Goal: Information Seeking & Learning: Check status

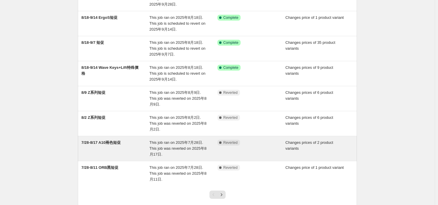
scroll to position [88, 0]
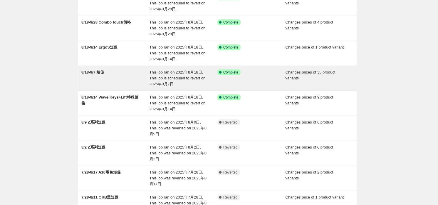
click at [140, 83] on div "8/18-9/7 短促" at bounding box center [115, 78] width 68 height 18
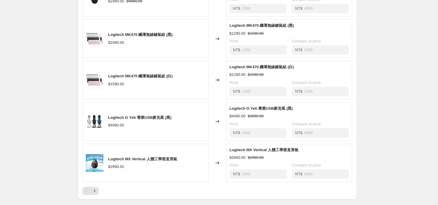
scroll to position [412, 0]
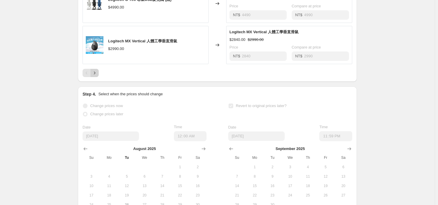
click at [96, 76] on icon "Next" at bounding box center [95, 73] width 6 height 6
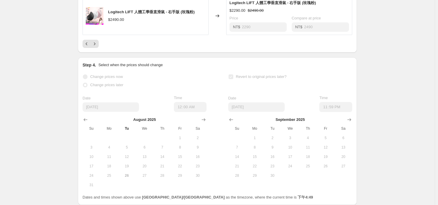
scroll to position [382, 0]
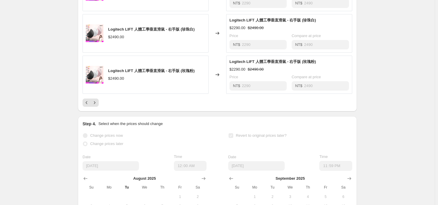
click at [86, 106] on icon "Previous" at bounding box center [87, 103] width 6 height 6
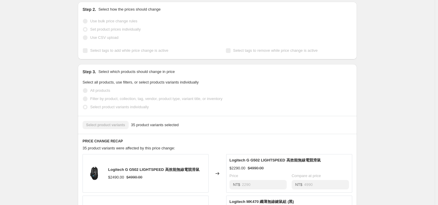
scroll to position [0, 0]
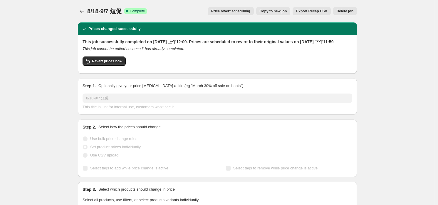
click at [82, 12] on icon "Price change jobs" at bounding box center [82, 11] width 6 height 6
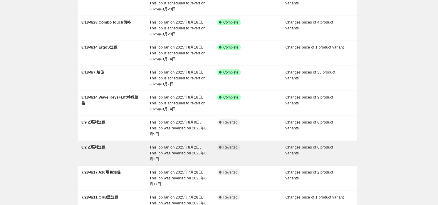
scroll to position [144, 0]
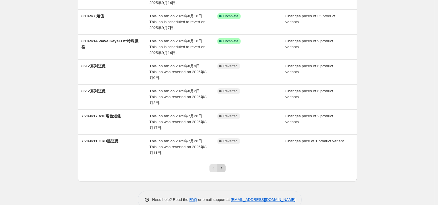
click at [221, 165] on icon "Next" at bounding box center [222, 168] width 6 height 6
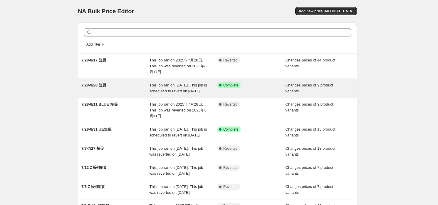
click at [133, 94] on div "7/28-9/28 短促" at bounding box center [115, 88] width 68 height 12
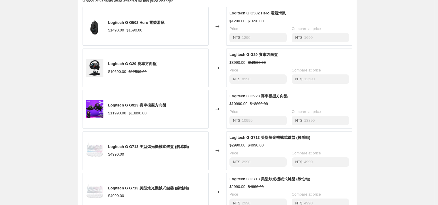
scroll to position [353, 0]
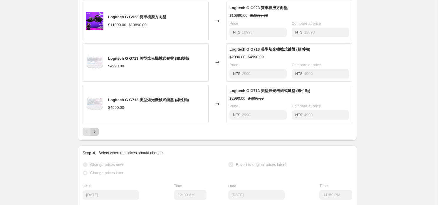
click at [99, 136] on button "Next" at bounding box center [95, 132] width 8 height 8
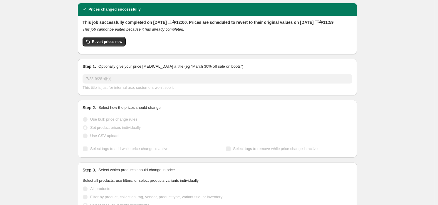
scroll to position [0, 0]
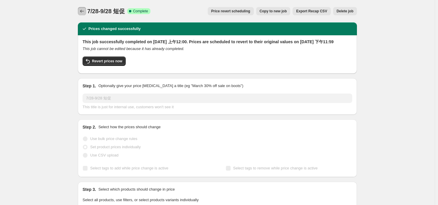
click at [81, 7] on button "Price change jobs" at bounding box center [82, 11] width 8 height 8
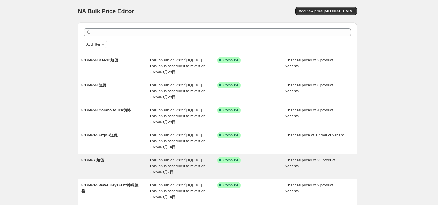
click at [144, 165] on div "8/18-9/7 短促" at bounding box center [115, 166] width 68 height 18
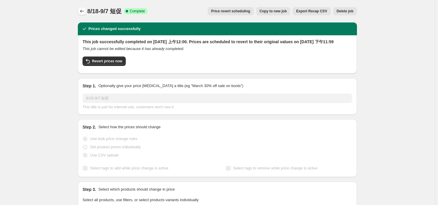
click at [86, 12] on button "Price change jobs" at bounding box center [82, 11] width 8 height 8
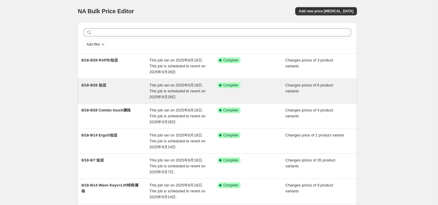
click at [120, 89] on div "8/18-9/28 短促" at bounding box center [115, 91] width 68 height 18
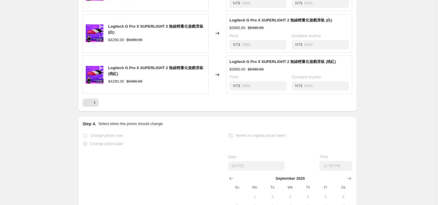
scroll to position [353, 0]
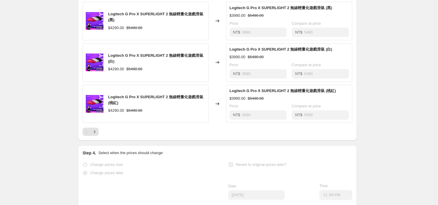
click at [88, 136] on div "Pagination" at bounding box center [87, 132] width 8 height 8
click at [94, 135] on icon "Next" at bounding box center [95, 132] width 6 height 6
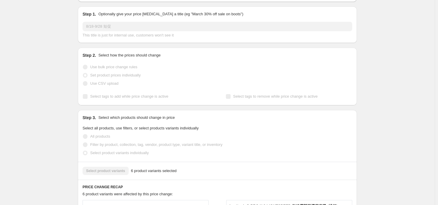
scroll to position [0, 0]
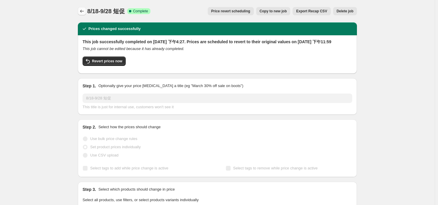
click at [83, 10] on icon "Price change jobs" at bounding box center [82, 11] width 6 height 6
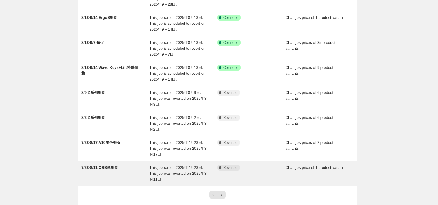
scroll to position [144, 0]
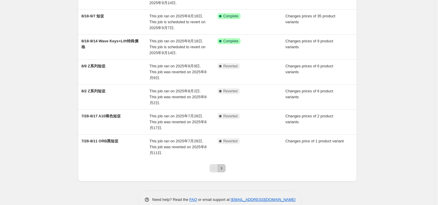
click at [225, 165] on icon "Next" at bounding box center [222, 168] width 6 height 6
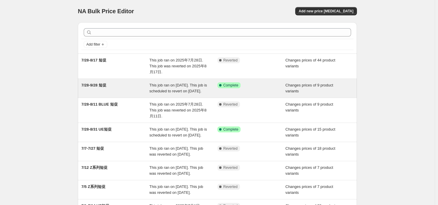
click at [133, 93] on div "7/28-9/28 短促" at bounding box center [115, 88] width 68 height 12
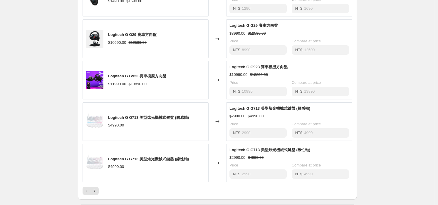
scroll to position [323, 0]
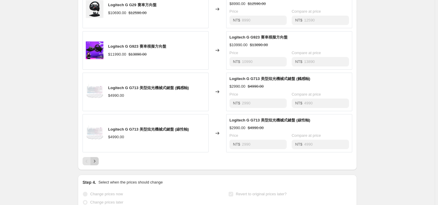
click at [96, 165] on button "Next" at bounding box center [95, 161] width 8 height 8
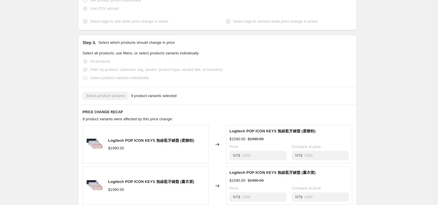
scroll to position [265, 0]
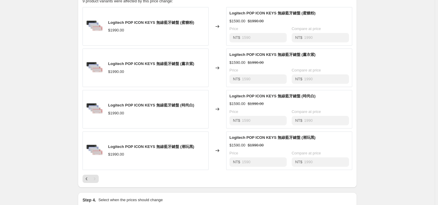
click at [95, 182] on div "Pagination" at bounding box center [95, 179] width 8 height 8
click at [87, 182] on icon "Previous" at bounding box center [87, 179] width 6 height 6
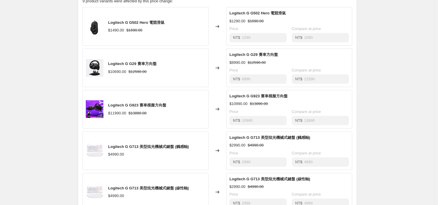
scroll to position [353, 0]
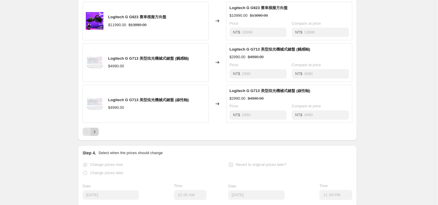
click at [94, 135] on icon "Next" at bounding box center [95, 132] width 6 height 6
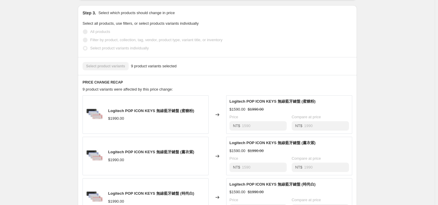
scroll to position [265, 0]
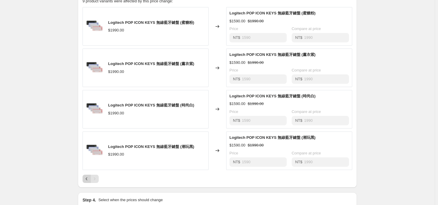
click at [90, 181] on icon "Previous" at bounding box center [87, 179] width 6 height 6
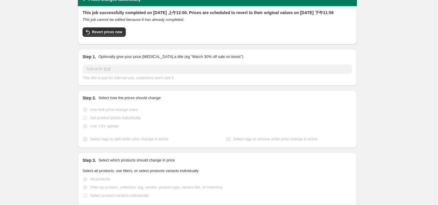
scroll to position [0, 0]
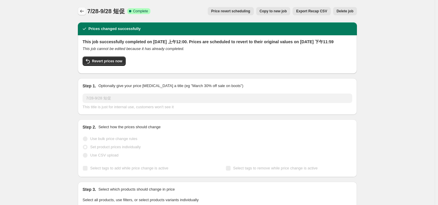
click at [80, 9] on icon "Price change jobs" at bounding box center [82, 11] width 6 height 6
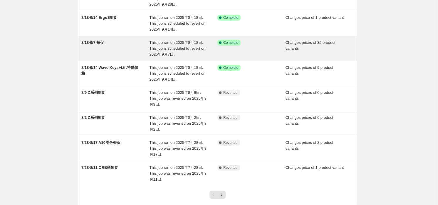
scroll to position [144, 0]
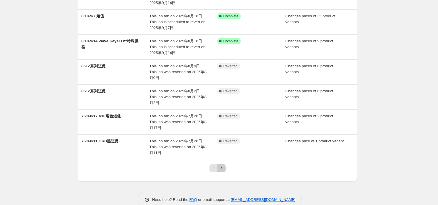
click at [225, 165] on icon "Next" at bounding box center [222, 168] width 6 height 6
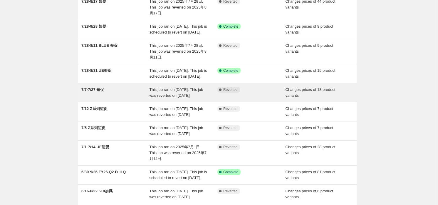
scroll to position [0, 0]
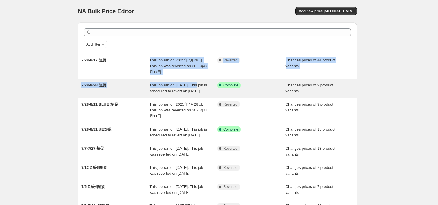
drag, startPoint x: 136, startPoint y: 66, endPoint x: 149, endPoint y: 93, distance: 30.4
click at [149, 93] on ul "7/28-8/17 短促 This job ran on [DATE]. This job was reverted on [DATE]. Complete …" at bounding box center [217, 158] width 279 height 209
click at [143, 94] on div "7/28-9/28 短促" at bounding box center [115, 88] width 68 height 12
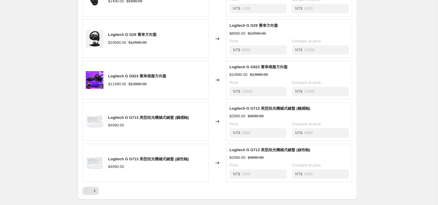
scroll to position [323, 0]
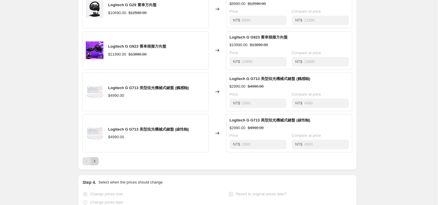
click at [93, 164] on icon "Next" at bounding box center [95, 161] width 6 height 6
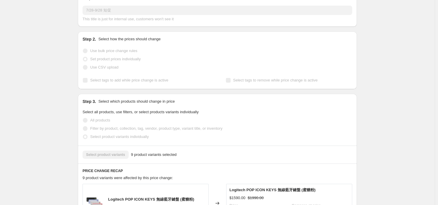
scroll to position [0, 0]
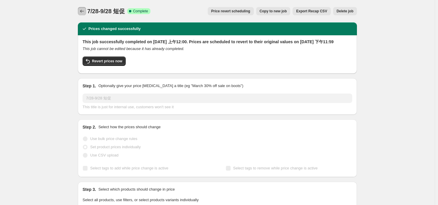
click at [86, 14] on button "Price change jobs" at bounding box center [82, 11] width 8 height 8
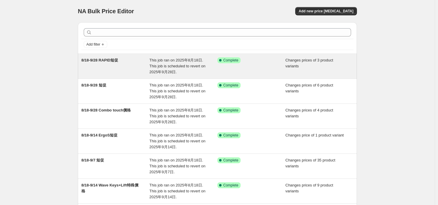
scroll to position [29, 0]
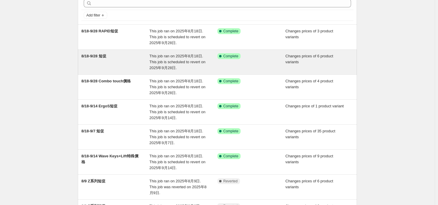
click at [138, 63] on div "8/18-9/28 短促" at bounding box center [115, 62] width 68 height 18
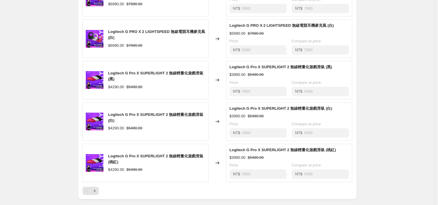
scroll to position [382, 0]
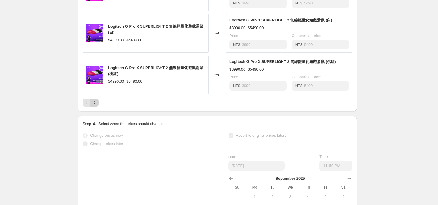
click at [98, 105] on icon "Next" at bounding box center [95, 103] width 6 height 6
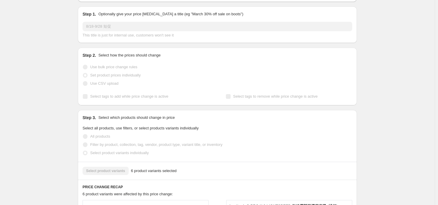
scroll to position [0, 0]
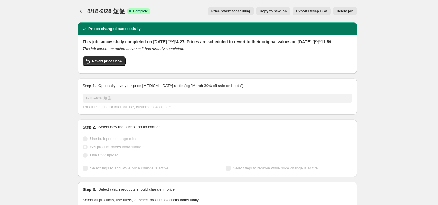
click at [84, 6] on div "8/18-9/28 短促. This page is ready 8/18-9/28 短促 Success Complete Complete Price r…" at bounding box center [217, 11] width 279 height 22
click at [84, 10] on icon "Price change jobs" at bounding box center [82, 11] width 6 height 6
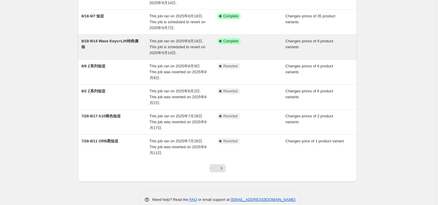
scroll to position [115, 0]
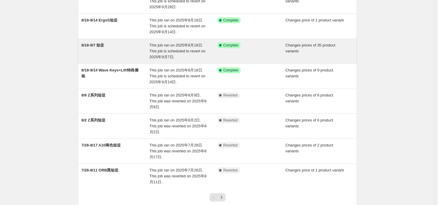
click at [130, 50] on div "8/18-9/7 短促" at bounding box center [115, 51] width 68 height 18
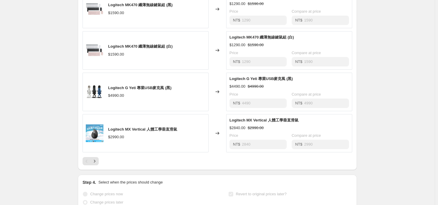
scroll to position [353, 0]
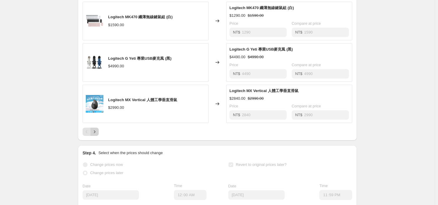
click at [97, 135] on icon "Next" at bounding box center [95, 132] width 6 height 6
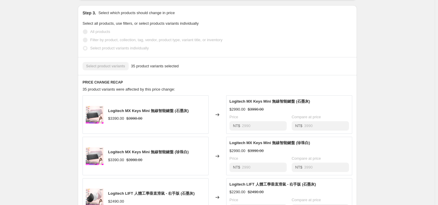
scroll to position [323, 0]
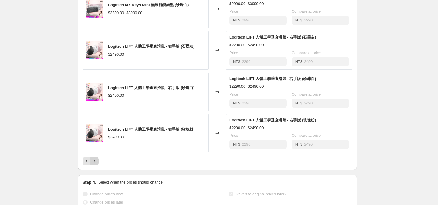
click at [98, 164] on icon "Next" at bounding box center [95, 161] width 6 height 6
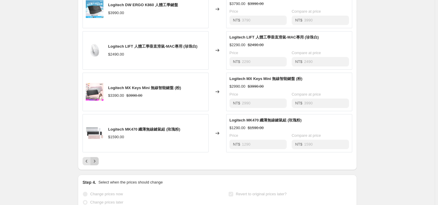
click at [93, 164] on icon "Next" at bounding box center [95, 161] width 6 height 6
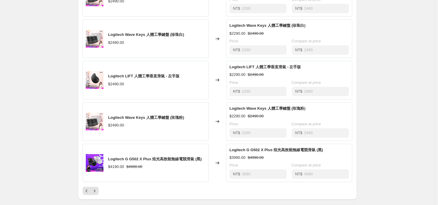
scroll to position [382, 0]
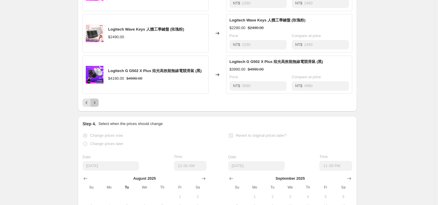
click at [98, 106] on icon "Next" at bounding box center [95, 103] width 6 height 6
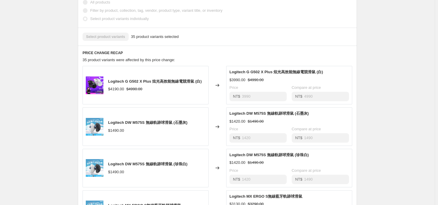
scroll to position [294, 0]
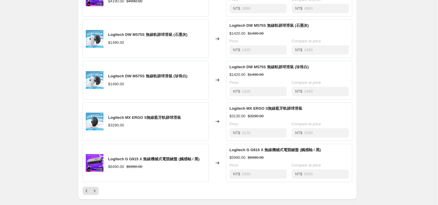
click at [100, 195] on div at bounding box center [218, 191] width 270 height 8
click at [97, 194] on icon "Next" at bounding box center [95, 191] width 6 height 6
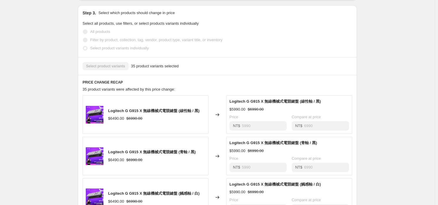
scroll to position [323, 0]
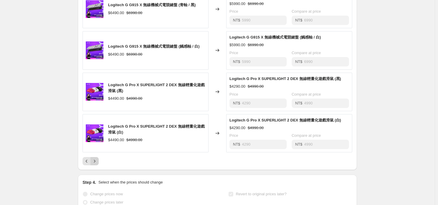
click at [93, 164] on icon "Next" at bounding box center [95, 161] width 6 height 6
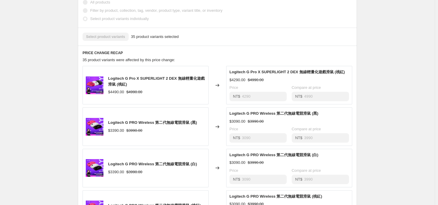
scroll to position [353, 0]
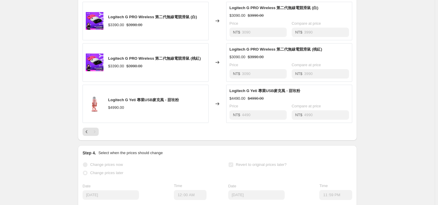
click at [101, 136] on div at bounding box center [218, 132] width 270 height 8
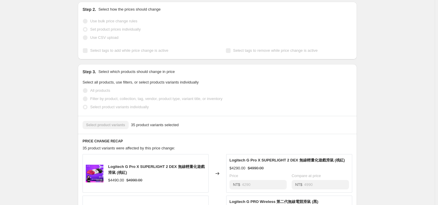
scroll to position [0, 0]
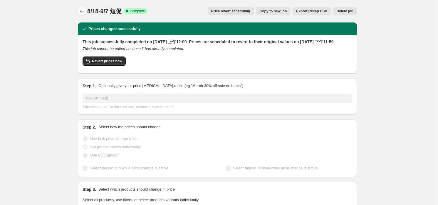
click at [83, 14] on button "Price change jobs" at bounding box center [82, 11] width 8 height 8
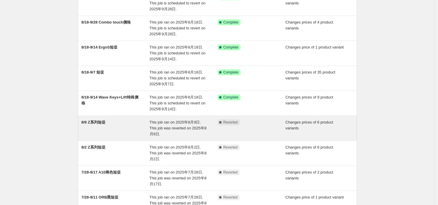
scroll to position [118, 0]
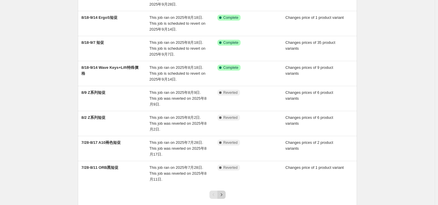
click at [222, 192] on icon "Next" at bounding box center [222, 195] width 6 height 6
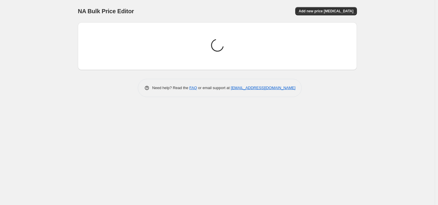
scroll to position [0, 0]
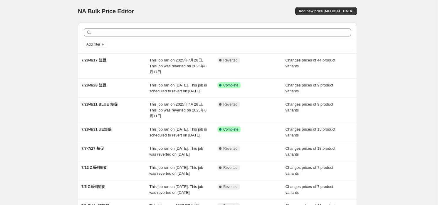
drag, startPoint x: 110, startPoint y: 61, endPoint x: 72, endPoint y: 82, distance: 43.7
click at [72, 82] on div "NA Bulk Price Editor. This page is ready NA Bulk Price Editor Add new price [ME…" at bounding box center [217, 160] width 435 height 320
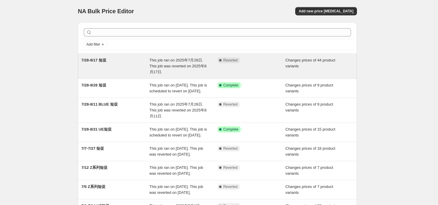
click at [104, 69] on div "7/28-8/17 短促" at bounding box center [115, 66] width 68 height 18
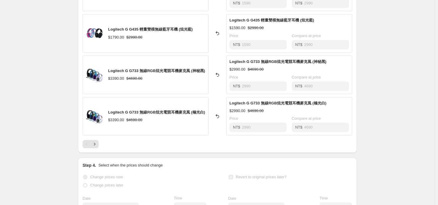
scroll to position [353, 0]
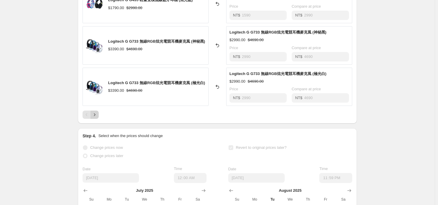
click at [99, 113] on button "Next" at bounding box center [95, 115] width 8 height 8
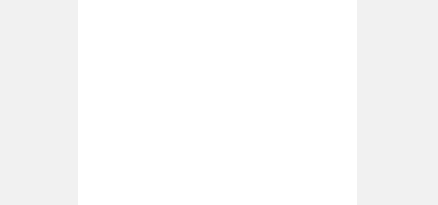
click at [96, 115] on div "Placeholder $59.05 $65.61" at bounding box center [146, 128] width 126 height 39
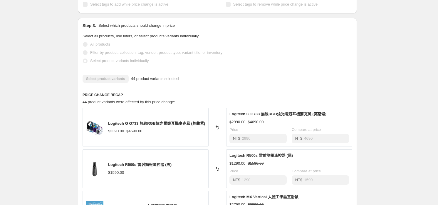
scroll to position [294, 0]
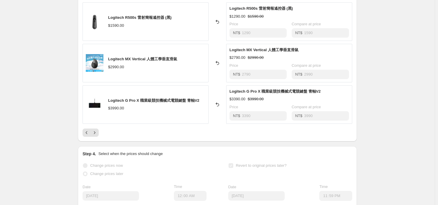
click at [94, 138] on div "PRICE CHANGE RECAP 44 product variants were affected by this price change: Logi…" at bounding box center [217, 41] width 279 height 201
click at [96, 132] on icon "Next" at bounding box center [94, 132] width 1 height 3
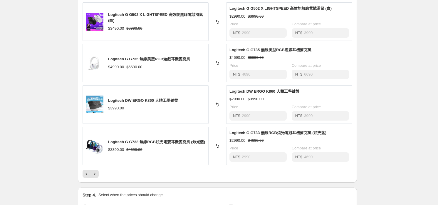
scroll to position [323, 0]
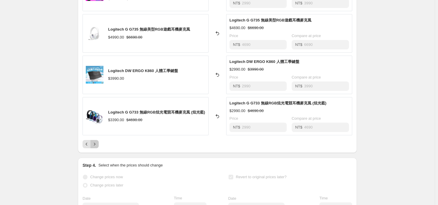
click at [96, 141] on icon "Next" at bounding box center [95, 144] width 6 height 6
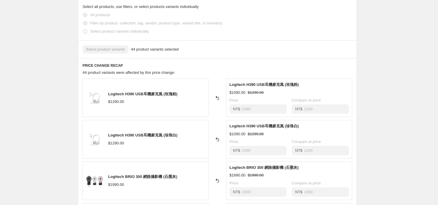
scroll to position [294, 0]
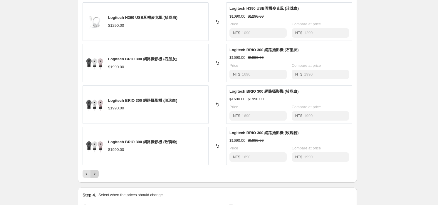
click at [93, 173] on icon "Next" at bounding box center [95, 174] width 6 height 6
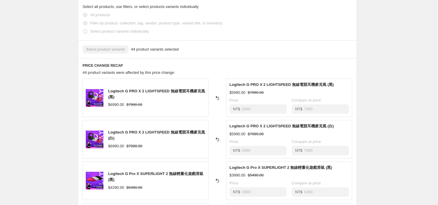
scroll to position [323, 0]
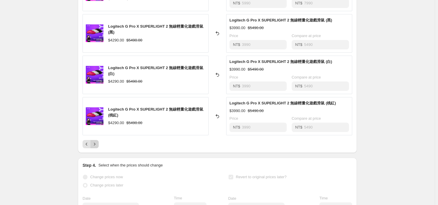
click at [94, 141] on icon "Next" at bounding box center [95, 144] width 6 height 6
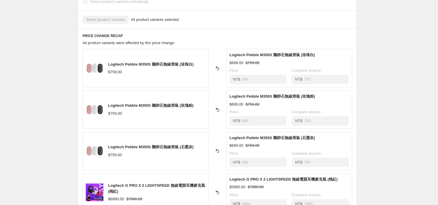
scroll to position [294, 0]
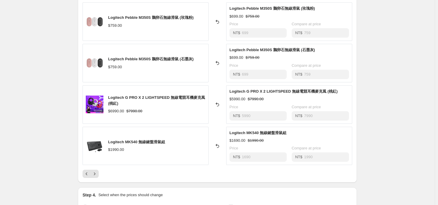
click at [93, 167] on div "Logitech Pebble M350S 鵝卵石無線滑鼠 (珍珠白) $759.00 Reverted back Logitech Pebble M350S…" at bounding box center [218, 69] width 270 height 217
click at [96, 171] on icon "Next" at bounding box center [95, 174] width 6 height 6
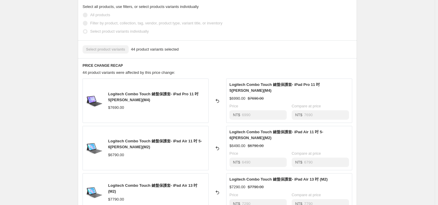
scroll to position [323, 0]
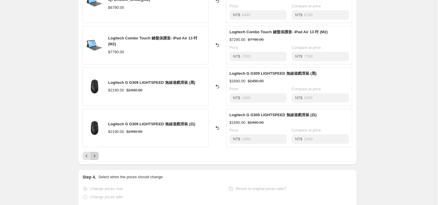
click at [94, 152] on button "Next" at bounding box center [95, 156] width 8 height 8
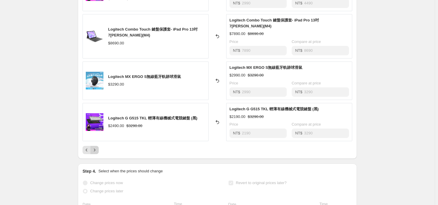
click at [97, 147] on icon "Next" at bounding box center [95, 150] width 6 height 6
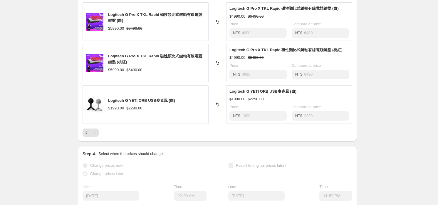
click at [99, 132] on div "Pagination" at bounding box center [95, 132] width 8 height 8
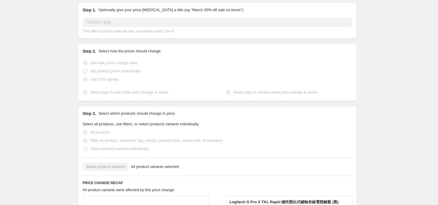
scroll to position [0, 0]
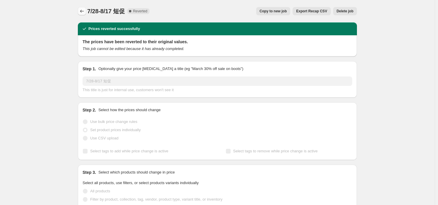
click at [82, 9] on icon "Price change jobs" at bounding box center [82, 11] width 6 height 6
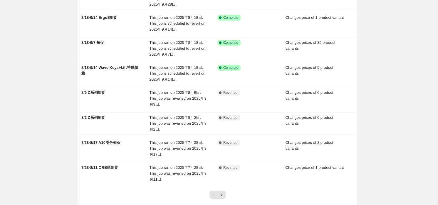
scroll to position [144, 0]
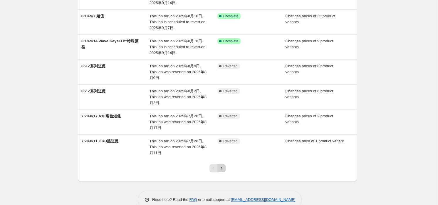
click at [224, 165] on icon "Next" at bounding box center [222, 168] width 6 height 6
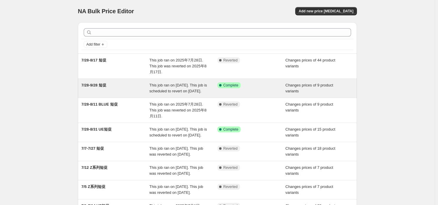
scroll to position [29, 0]
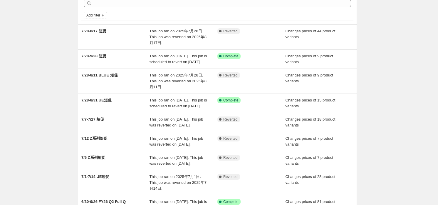
drag, startPoint x: 101, startPoint y: 106, endPoint x: 59, endPoint y: 104, distance: 42.1
click at [59, 104] on div "NA Bulk Price Editor. This page is ready NA Bulk Price Editor Add new price [ME…" at bounding box center [217, 131] width 435 height 320
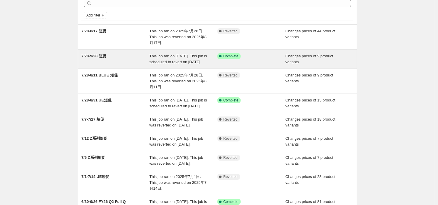
click at [113, 55] on div "7/28-9/28 短促" at bounding box center [115, 59] width 68 height 12
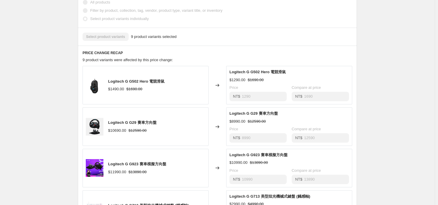
scroll to position [323, 0]
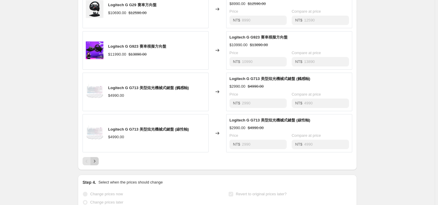
click at [93, 164] on icon "Next" at bounding box center [95, 161] width 6 height 6
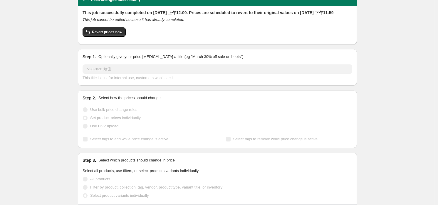
scroll to position [0, 0]
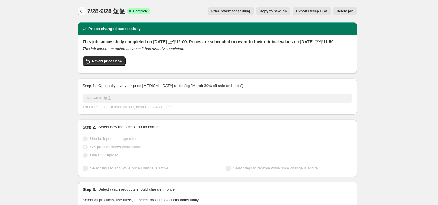
click at [80, 12] on button "Price change jobs" at bounding box center [82, 11] width 8 height 8
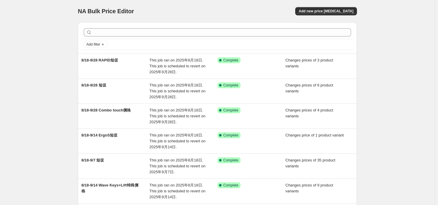
scroll to position [118, 0]
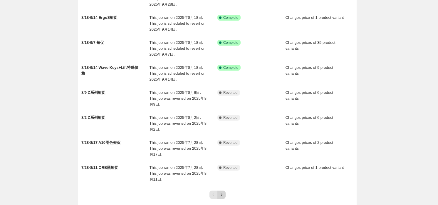
click at [224, 191] on button "Next" at bounding box center [222, 195] width 8 height 8
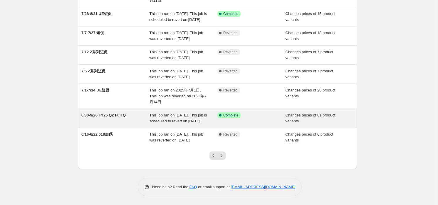
click at [194, 128] on div "6/30-9/26 FY26 Q2 Full Q This job ran on [DATE]. This job is scheduled to rever…" at bounding box center [217, 118] width 279 height 19
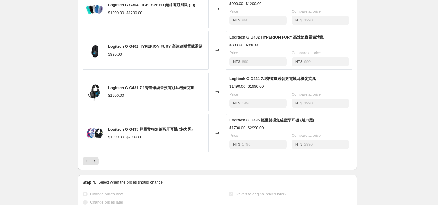
scroll to position [412, 0]
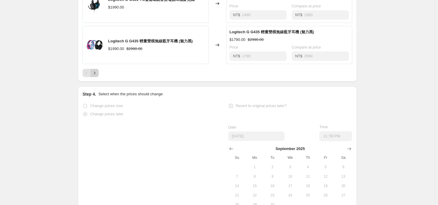
click at [95, 75] on button "Next" at bounding box center [95, 73] width 8 height 8
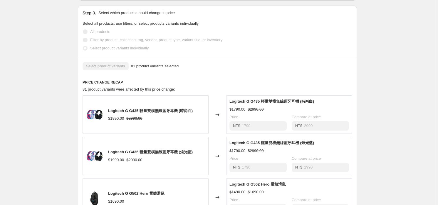
scroll to position [323, 0]
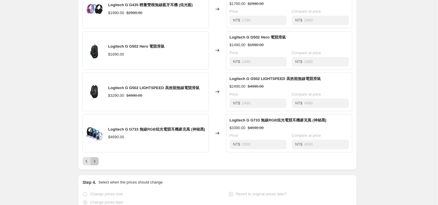
click at [94, 162] on button "Next" at bounding box center [95, 161] width 8 height 8
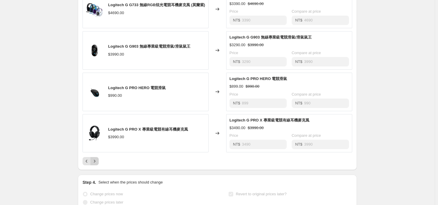
click at [99, 165] on button "Next" at bounding box center [95, 161] width 8 height 8
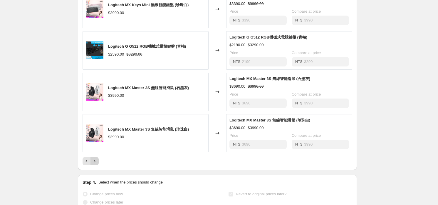
click at [95, 164] on icon "Next" at bounding box center [95, 161] width 6 height 6
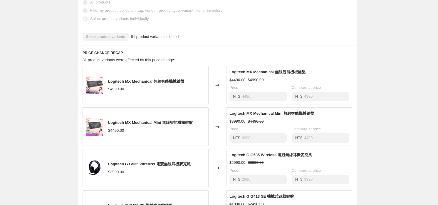
scroll to position [353, 0]
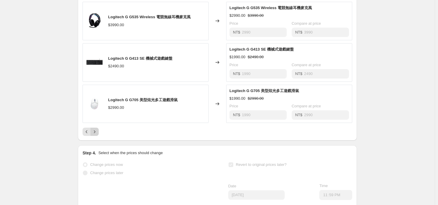
click at [97, 135] on icon "Next" at bounding box center [95, 132] width 6 height 6
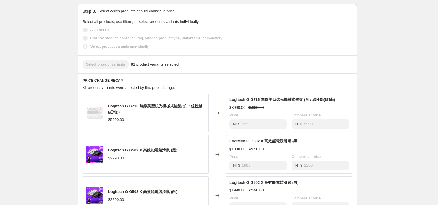
scroll to position [325, 0]
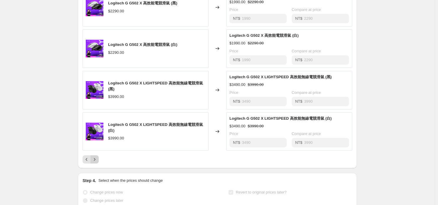
click at [95, 162] on icon "Next" at bounding box center [95, 159] width 6 height 6
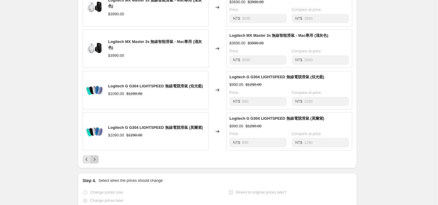
click at [96, 162] on icon "Next" at bounding box center [95, 159] width 6 height 6
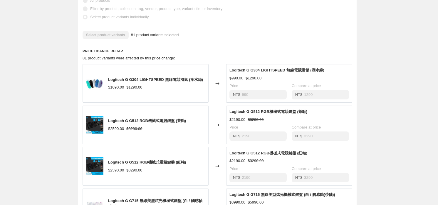
scroll to position [355, 0]
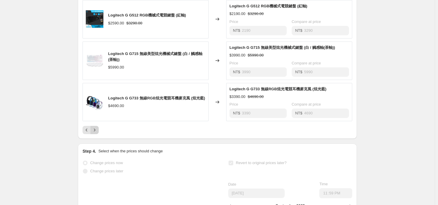
click at [97, 133] on icon "Next" at bounding box center [95, 130] width 6 height 6
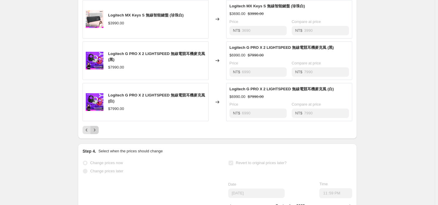
click at [98, 133] on icon "Next" at bounding box center [95, 130] width 6 height 6
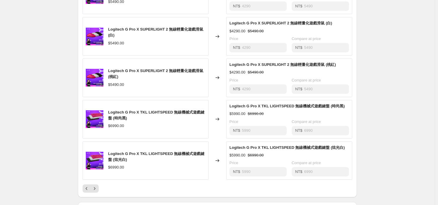
scroll to position [325, 0]
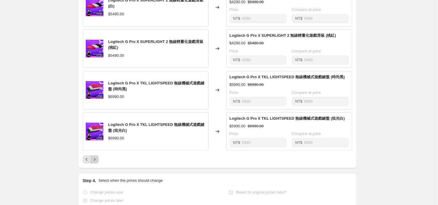
click at [93, 163] on button "Next" at bounding box center [95, 159] width 8 height 8
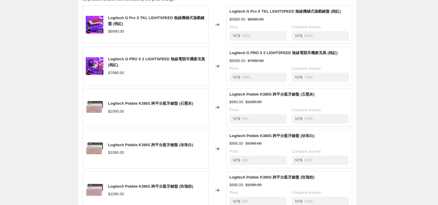
scroll to position [384, 0]
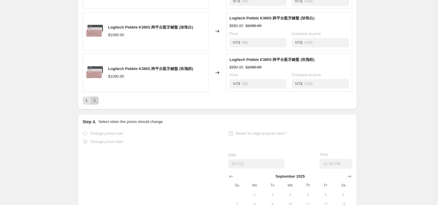
click at [99, 105] on button "Next" at bounding box center [95, 100] width 8 height 8
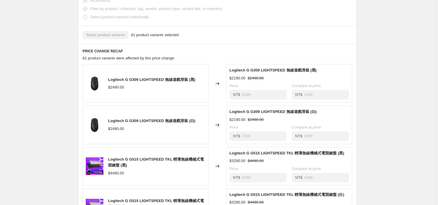
scroll to position [325, 0]
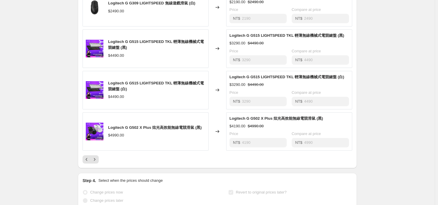
click at [97, 168] on div "PRICE CHANGE RECAP 81 product variants were affected by this price change: Logi…" at bounding box center [217, 47] width 279 height 242
click at [95, 162] on icon "Next" at bounding box center [95, 159] width 6 height 6
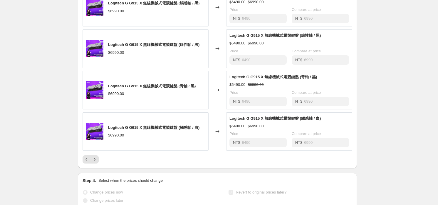
scroll to position [355, 0]
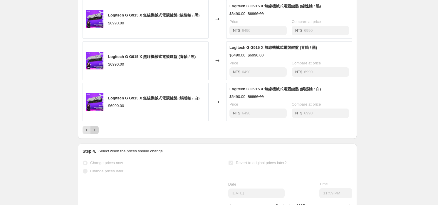
click at [95, 133] on icon "Next" at bounding box center [95, 130] width 6 height 6
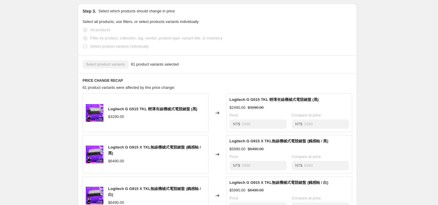
scroll to position [296, 0]
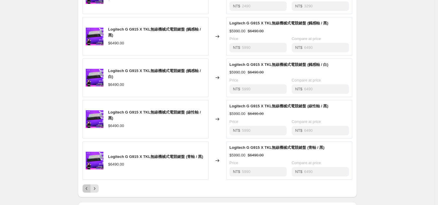
click at [89, 191] on icon "Previous" at bounding box center [87, 189] width 6 height 6
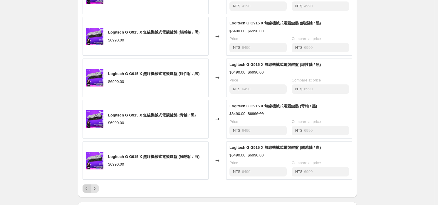
click at [89, 191] on icon "Previous" at bounding box center [87, 189] width 6 height 6
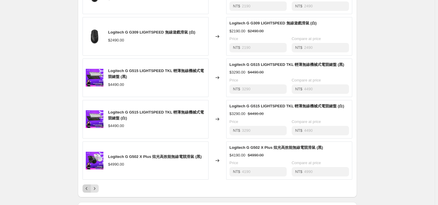
click at [89, 191] on icon "Previous" at bounding box center [87, 189] width 6 height 6
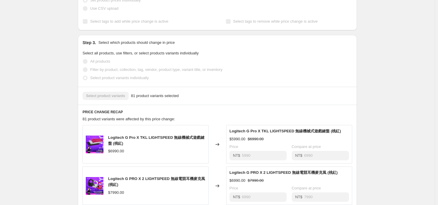
scroll to position [294, 0]
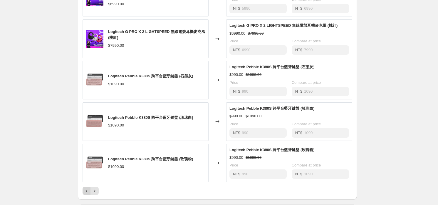
click at [86, 193] on icon "Previous" at bounding box center [87, 191] width 6 height 6
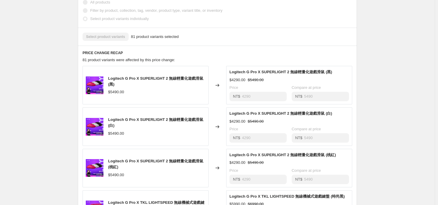
scroll to position [323, 0]
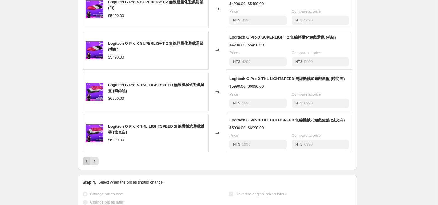
click at [90, 164] on icon "Previous" at bounding box center [87, 161] width 6 height 6
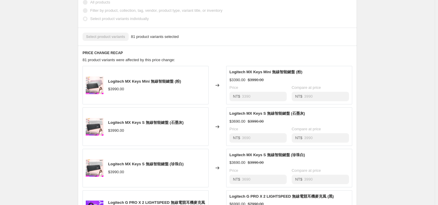
scroll to position [294, 0]
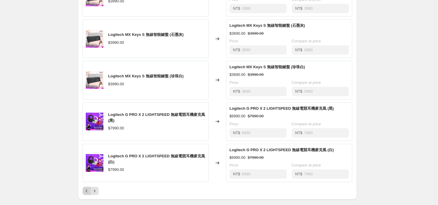
click at [88, 192] on button "Previous" at bounding box center [87, 191] width 8 height 8
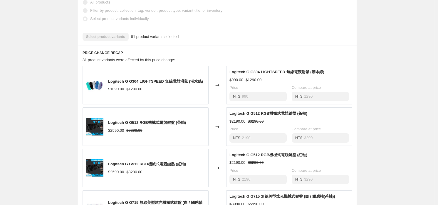
scroll to position [323, 0]
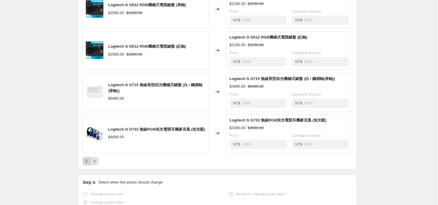
click at [88, 164] on icon "Previous" at bounding box center [87, 161] width 6 height 6
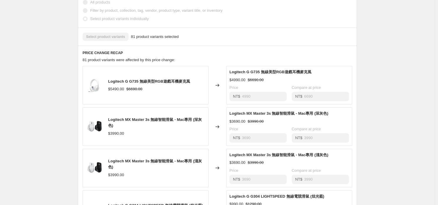
scroll to position [353, 0]
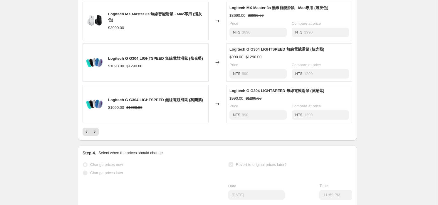
click at [84, 136] on div "Pagination" at bounding box center [87, 132] width 8 height 8
click at [85, 136] on button "Previous" at bounding box center [87, 132] width 8 height 8
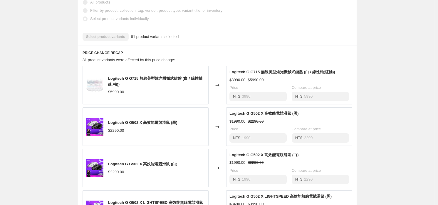
scroll to position [323, 0]
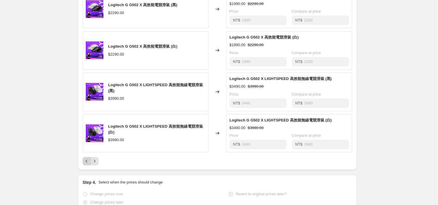
click at [90, 164] on icon "Previous" at bounding box center [87, 161] width 6 height 6
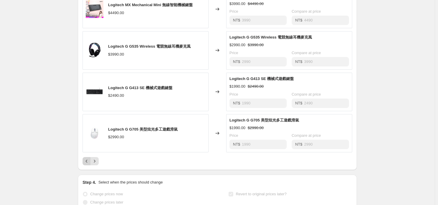
click at [86, 164] on icon "Previous" at bounding box center [87, 161] width 6 height 6
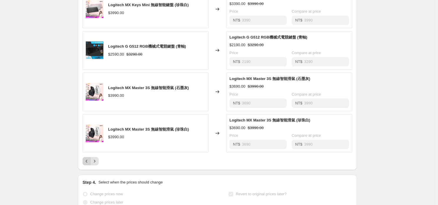
click at [87, 165] on button "Previous" at bounding box center [87, 161] width 8 height 8
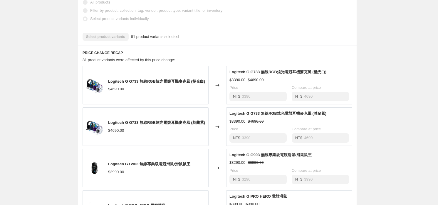
scroll to position [294, 0]
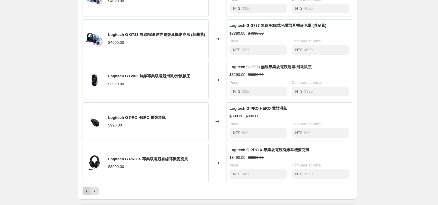
click at [86, 194] on icon "Previous" at bounding box center [87, 191] width 6 height 6
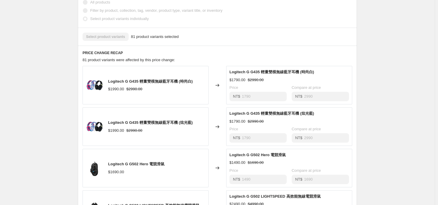
scroll to position [323, 0]
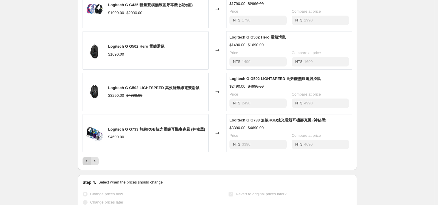
click at [86, 163] on icon "Previous" at bounding box center [87, 161] width 6 height 6
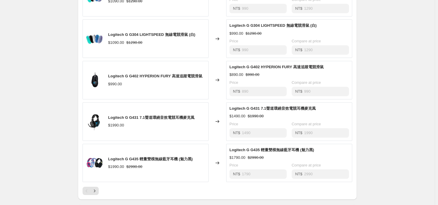
scroll to position [353, 0]
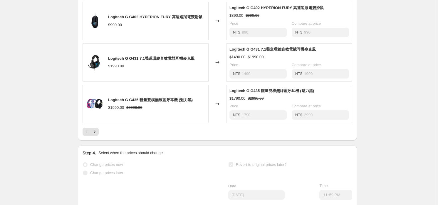
click at [85, 141] on div "PRICE CHANGE RECAP 81 product variants were affected by this price change: Logi…" at bounding box center [217, 20] width 279 height 242
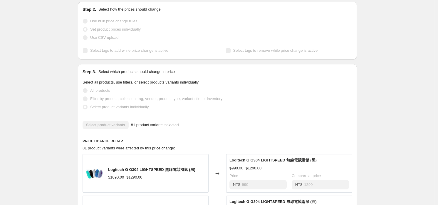
scroll to position [0, 0]
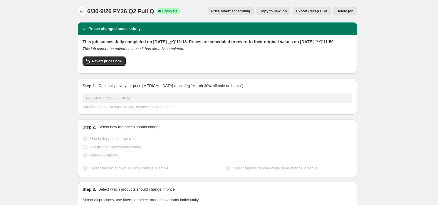
click at [85, 9] on icon "Price change jobs" at bounding box center [82, 11] width 6 height 6
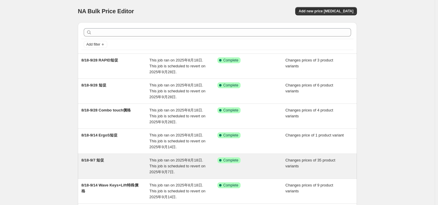
scroll to position [144, 0]
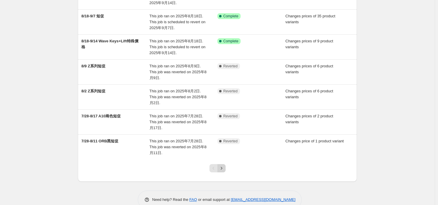
click at [226, 164] on button "Next" at bounding box center [222, 168] width 8 height 8
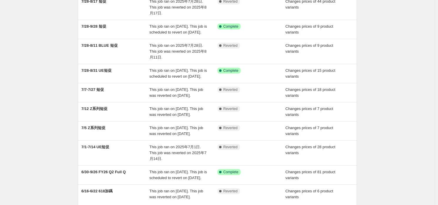
scroll to position [147, 0]
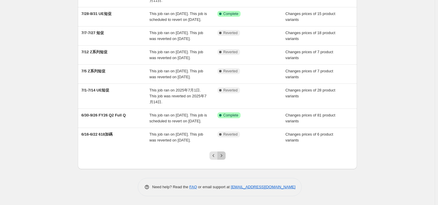
click at [226, 158] on button "Next" at bounding box center [222, 155] width 8 height 8
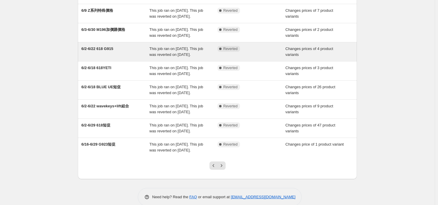
scroll to position [150, 0]
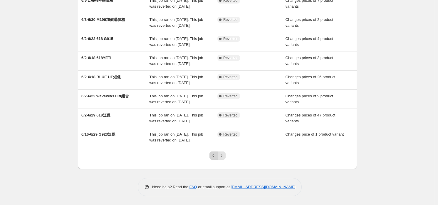
click at [213, 153] on icon "Previous" at bounding box center [214, 156] width 6 height 6
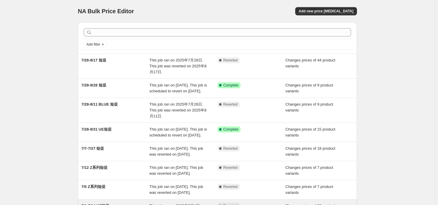
scroll to position [118, 0]
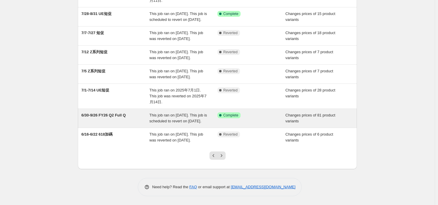
click at [104, 124] on div "6/30-9/26 FY26 Q2 Full Q" at bounding box center [115, 118] width 68 height 12
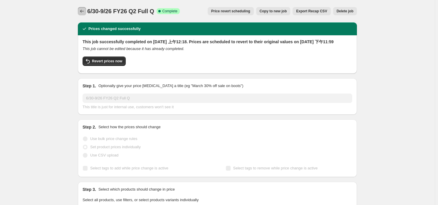
click at [84, 9] on icon "Price change jobs" at bounding box center [82, 11] width 6 height 6
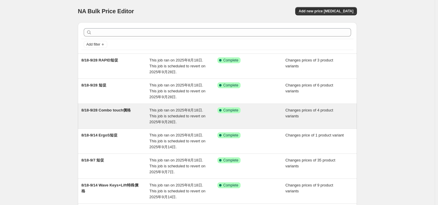
scroll to position [29, 0]
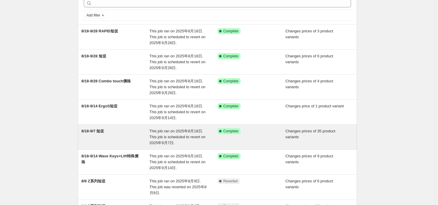
click at [167, 135] on span "This job ran on 2025年8月18日. This job is scheduled to revert on 2025年9月7日." at bounding box center [178, 137] width 56 height 16
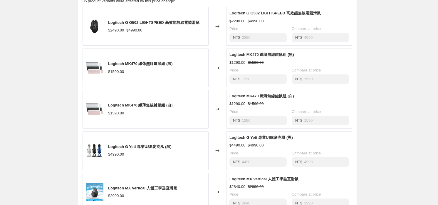
scroll to position [323, 0]
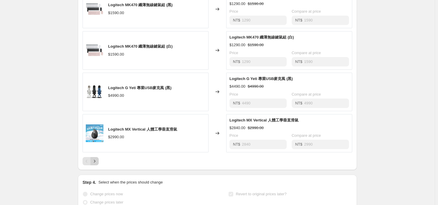
click at [93, 164] on icon "Next" at bounding box center [95, 161] width 6 height 6
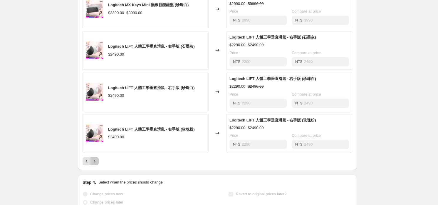
click at [97, 162] on div "Logitech MX Keys Mini 無線智能鍵盤 (石墨灰) $3390.00 $3990.00 Changed to Logitech MX Key…" at bounding box center [218, 56] width 270 height 217
click at [93, 164] on icon "Next" at bounding box center [95, 161] width 6 height 6
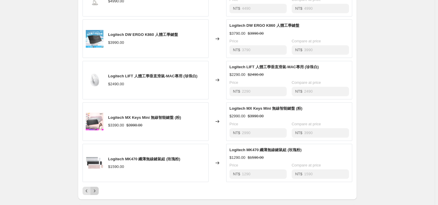
scroll to position [353, 0]
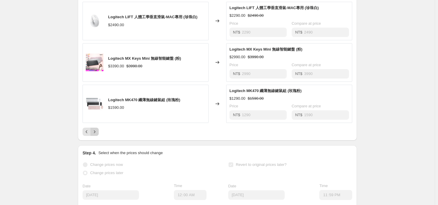
click at [96, 135] on icon "Next" at bounding box center [95, 132] width 6 height 6
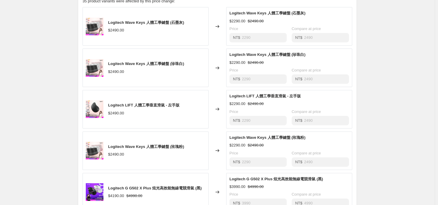
scroll to position [323, 0]
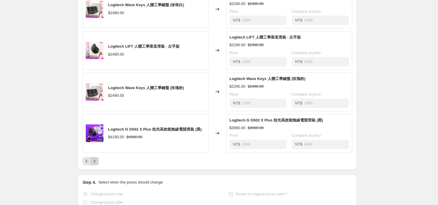
click at [98, 164] on icon "Next" at bounding box center [95, 161] width 6 height 6
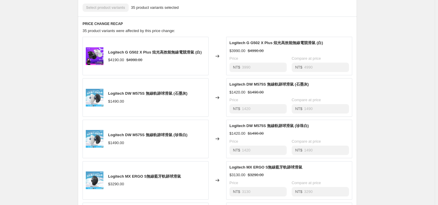
scroll to position [382, 0]
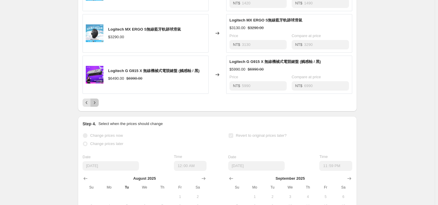
click at [95, 106] on icon "Next" at bounding box center [95, 103] width 6 height 6
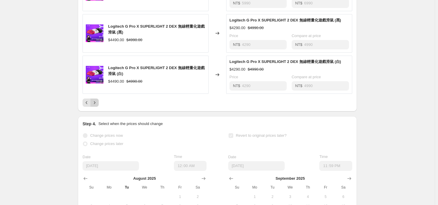
click at [94, 107] on button "Next" at bounding box center [95, 102] width 8 height 8
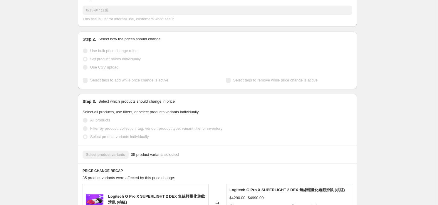
scroll to position [0, 0]
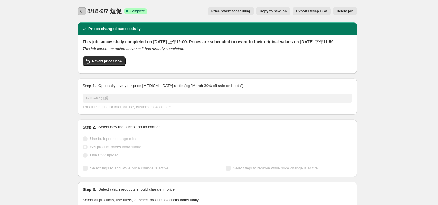
click at [83, 10] on icon "Price change jobs" at bounding box center [82, 11] width 6 height 6
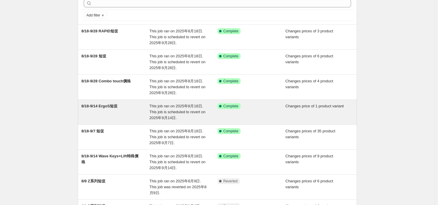
scroll to position [59, 0]
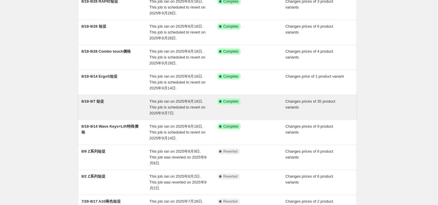
click at [111, 110] on div "8/18-9/7 短促" at bounding box center [115, 107] width 68 height 18
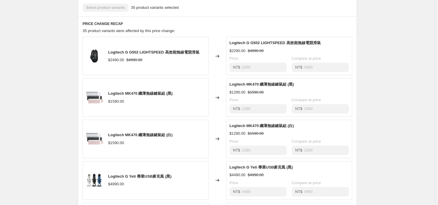
scroll to position [323, 0]
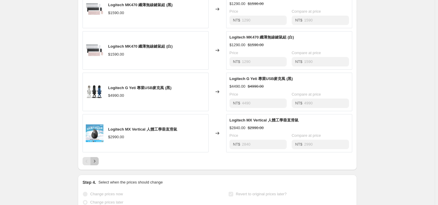
click at [96, 164] on icon "Next" at bounding box center [95, 161] width 6 height 6
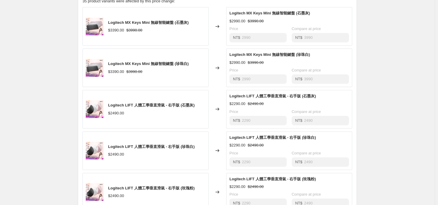
scroll to position [353, 0]
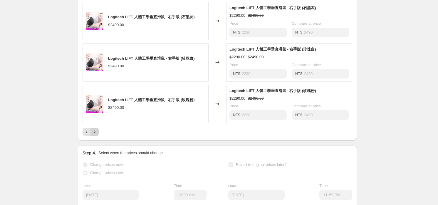
click at [98, 135] on icon "Next" at bounding box center [95, 132] width 6 height 6
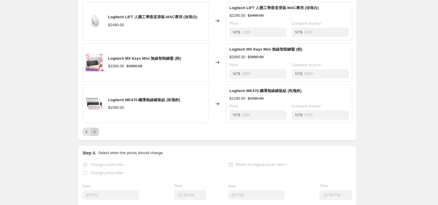
click at [98, 135] on icon "Next" at bounding box center [95, 132] width 6 height 6
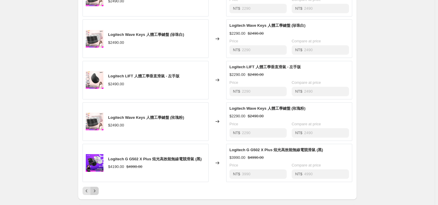
scroll to position [323, 0]
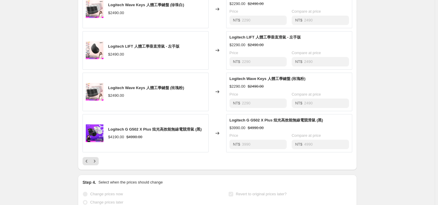
click at [98, 161] on div "Logitech Wave Keys 人體工學鍵盤 (石墨灰) $2490.00 Changed to Logitech Wave Keys 人體工學鍵盤 (…" at bounding box center [218, 56] width 270 height 217
click at [96, 164] on icon "Next" at bounding box center [95, 161] width 6 height 6
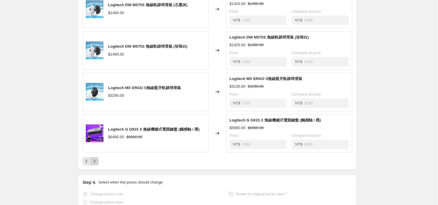
click at [96, 164] on icon "Next" at bounding box center [95, 161] width 6 height 6
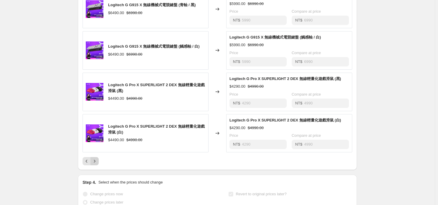
click at [94, 164] on icon "Next" at bounding box center [95, 161] width 6 height 6
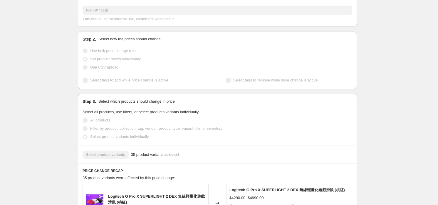
scroll to position [0, 0]
